Goal: Information Seeking & Learning: Learn about a topic

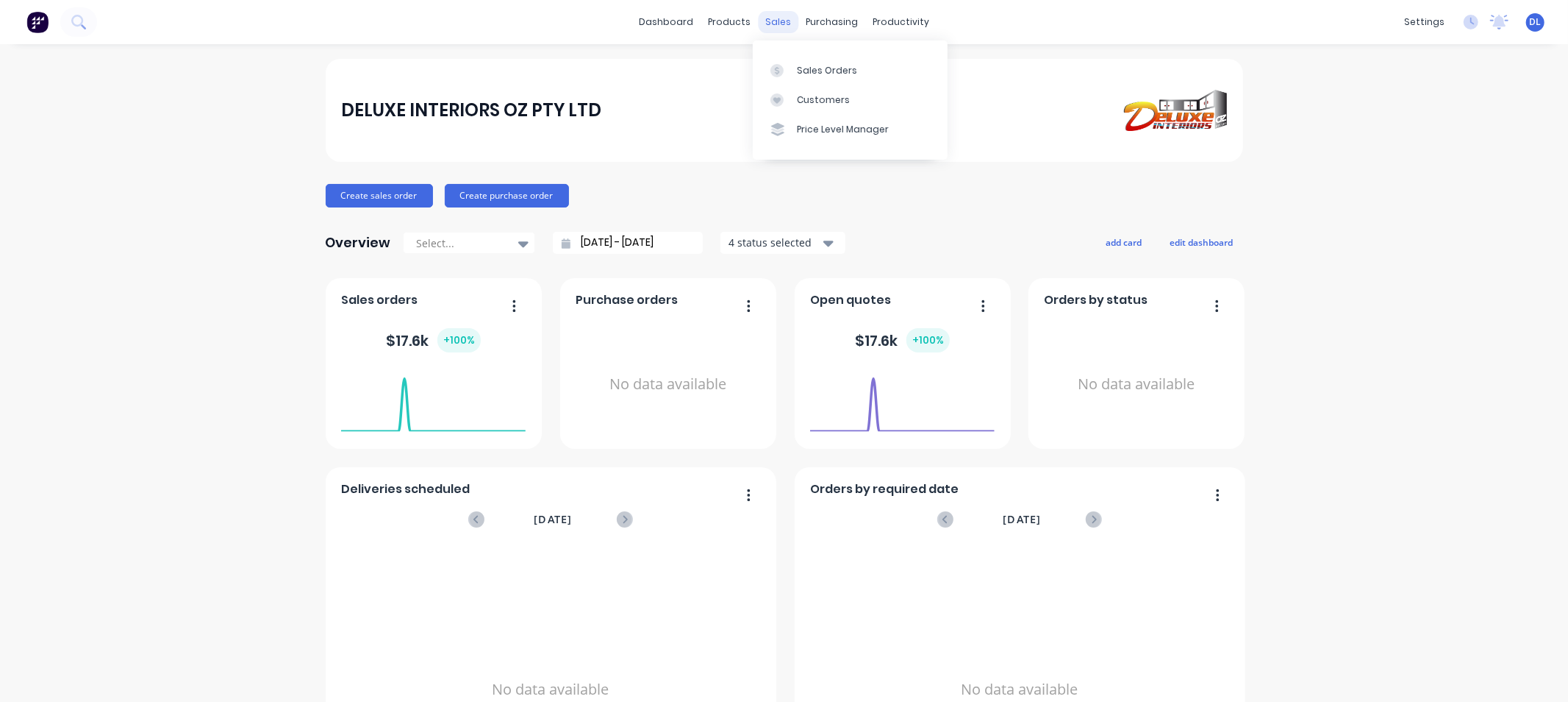
click at [774, 19] on div "sales" at bounding box center [778, 21] width 41 height 22
click at [822, 64] on div "Sales Orders" at bounding box center [827, 71] width 60 height 14
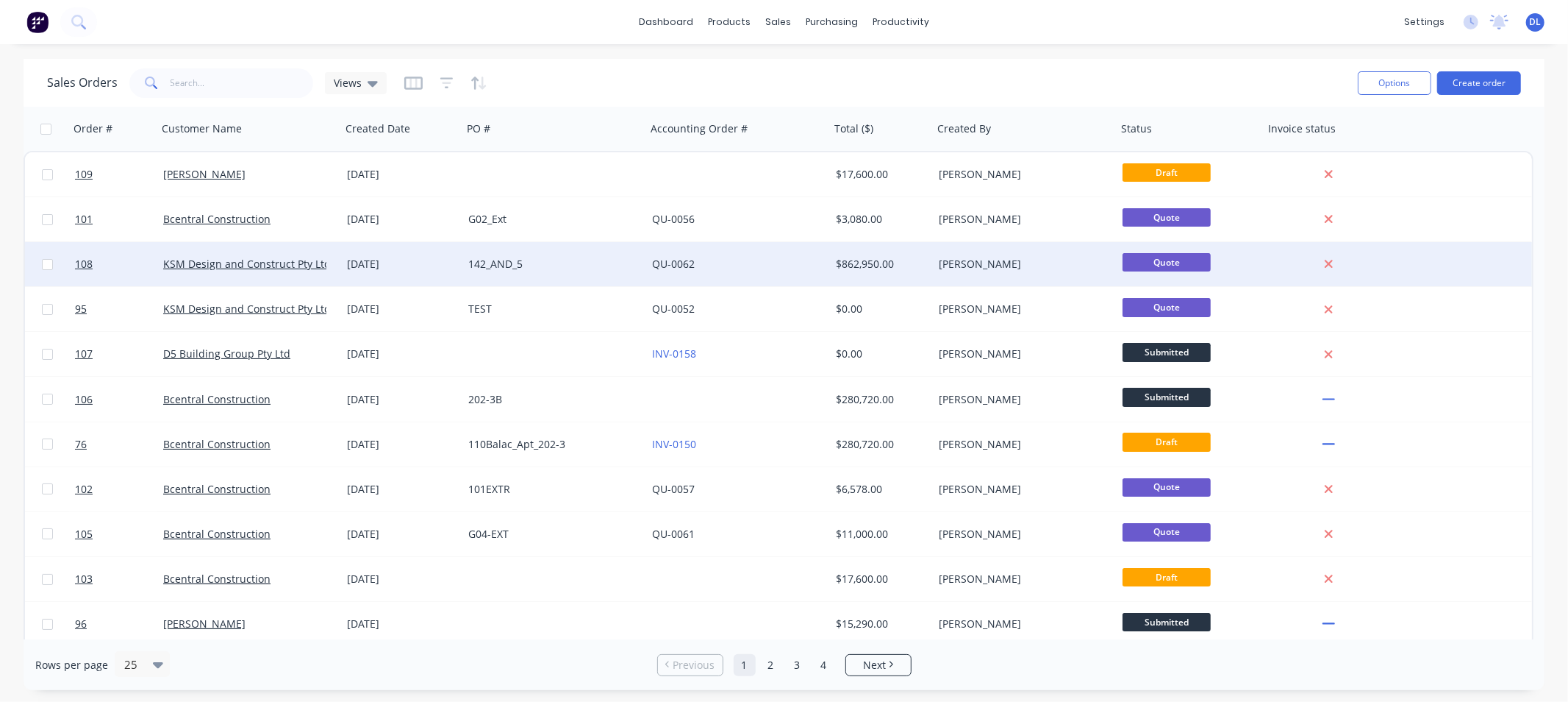
click at [387, 261] on div "[DATE]" at bounding box center [402, 263] width 110 height 15
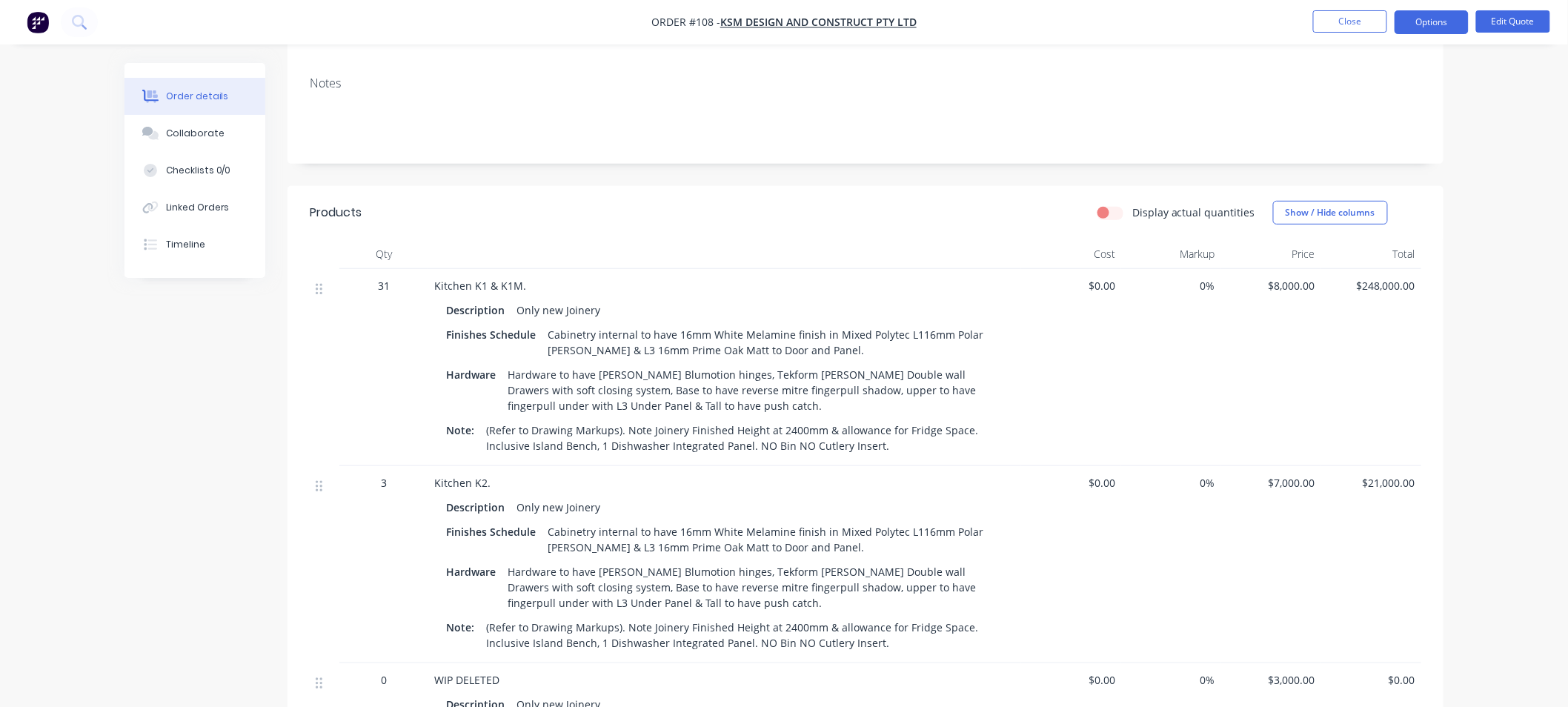
scroll to position [329, 0]
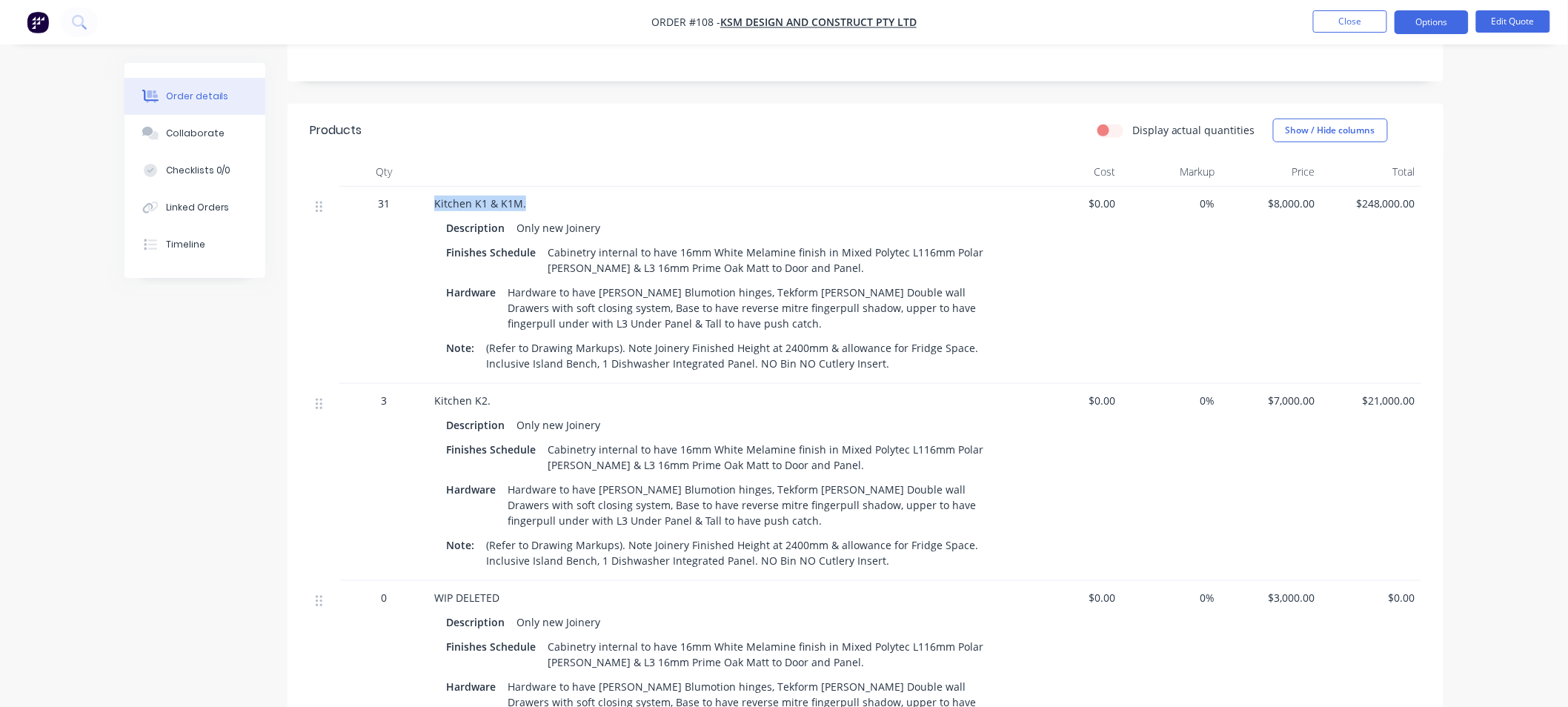
drag, startPoint x: 432, startPoint y: 182, endPoint x: 523, endPoint y: 182, distance: 91.0
click at [523, 187] on div "Kitchen K1 & K1M. Description Only new Joinery Finishes Schedule Cabinetry inte…" at bounding box center [725, 286] width 593 height 198
drag, startPoint x: 503, startPoint y: 204, endPoint x: 445, endPoint y: 202, distance: 58.0
click at [445, 214] on div "Description Only new Joinery Finishes Schedule Cabinetry internal to have 16mm …" at bounding box center [725, 294] width 581 height 160
click at [470, 197] on span "Kitchen K1 & K1M." at bounding box center [480, 203] width 92 height 14
